Goal: Transaction & Acquisition: Purchase product/service

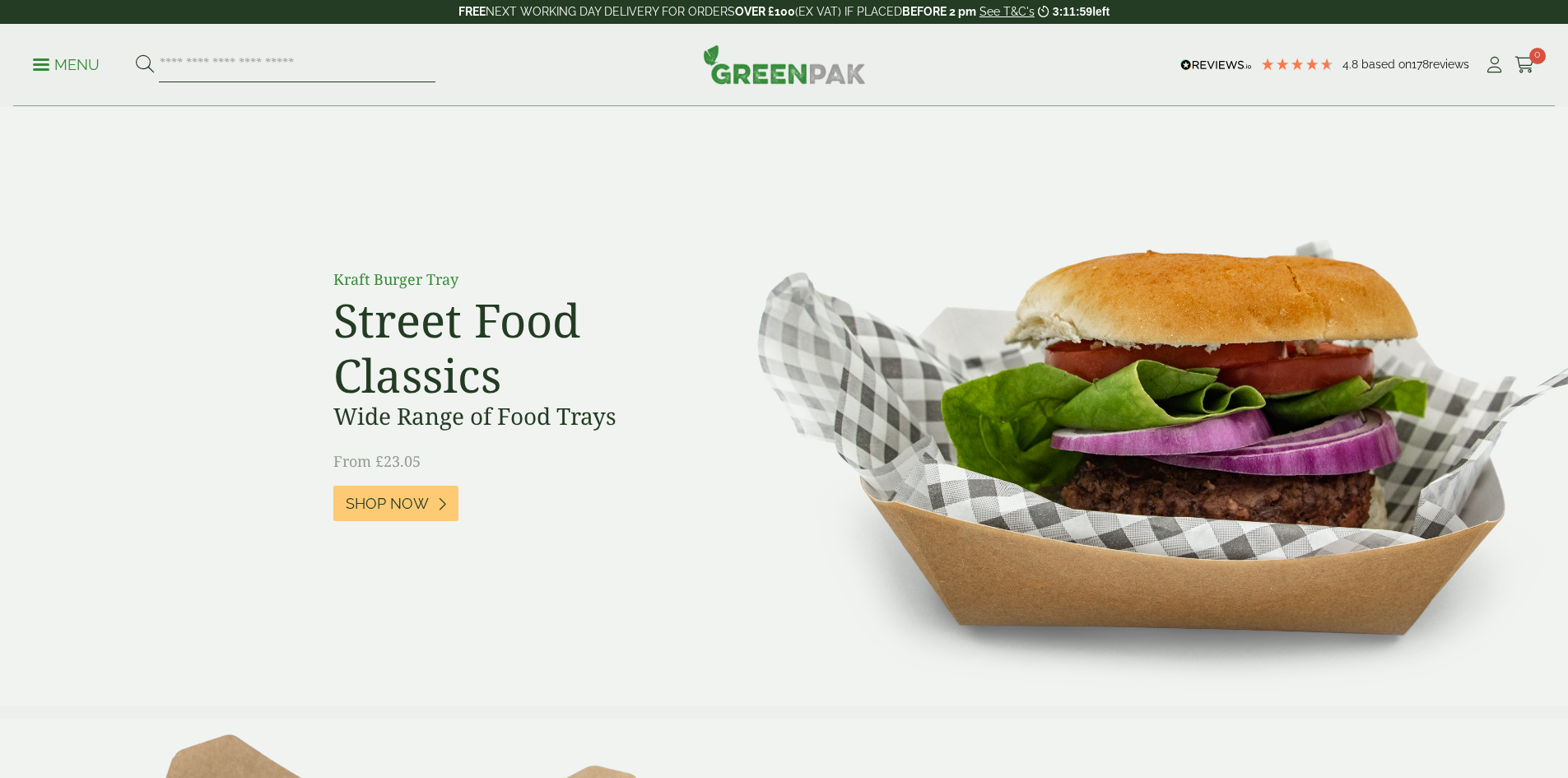
click at [251, 65] on input "search" at bounding box center [297, 65] width 276 height 35
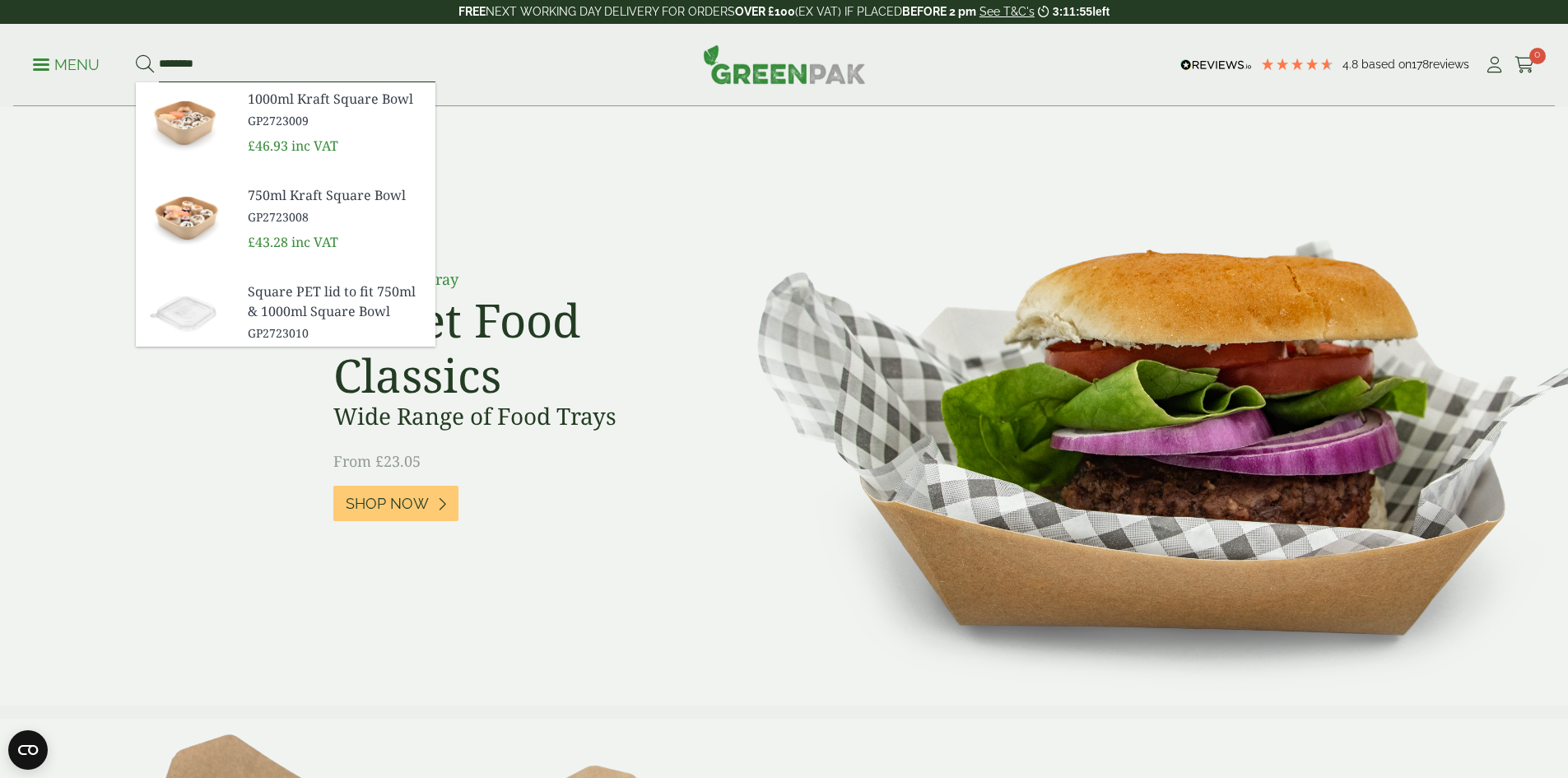
type input "********"
click at [136, 54] on button at bounding box center [145, 65] width 18 height 22
